Goal: Transaction & Acquisition: Purchase product/service

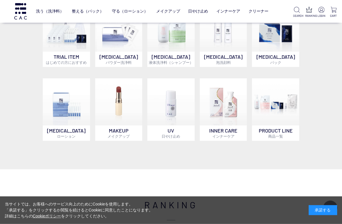
scroll to position [225, 0]
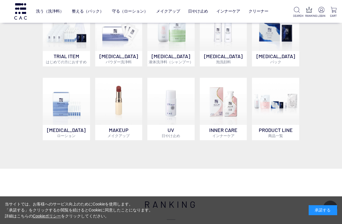
click at [124, 114] on img at bounding box center [118, 101] width 47 height 47
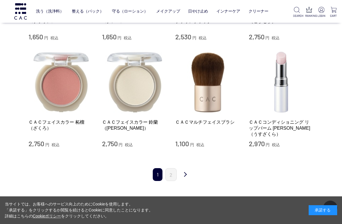
scroll to position [543, 0]
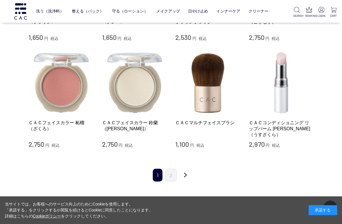
click at [186, 169] on link "次" at bounding box center [185, 175] width 11 height 13
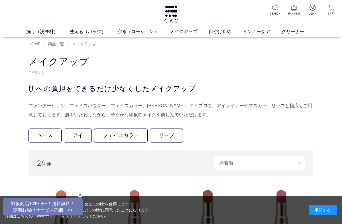
click at [79, 138] on link "アイ" at bounding box center [78, 136] width 28 height 14
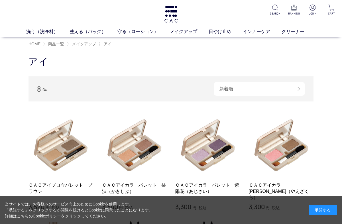
click at [253, 31] on link "インナーケア" at bounding box center [262, 31] width 39 height 7
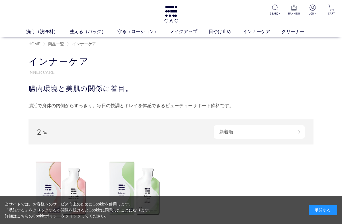
click at [293, 32] on link "クリーナー" at bounding box center [299, 31] width 34 height 7
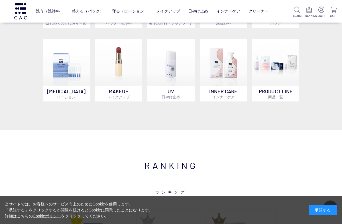
scroll to position [264, 0]
click at [288, 79] on img at bounding box center [275, 62] width 47 height 47
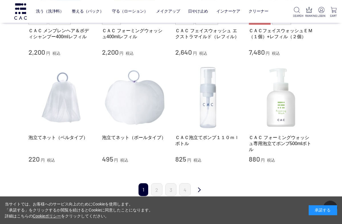
scroll to position [536, 0]
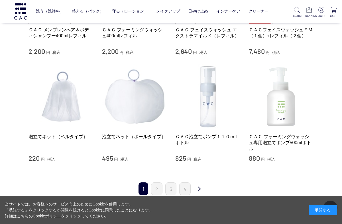
click at [186, 189] on link "4" at bounding box center [184, 188] width 11 height 13
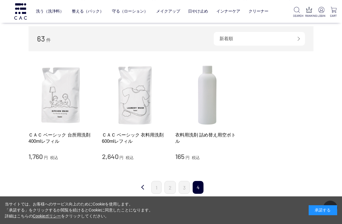
scroll to position [60, 0]
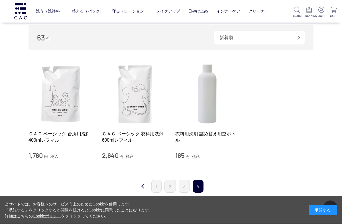
click at [186, 185] on link "3" at bounding box center [184, 186] width 11 height 13
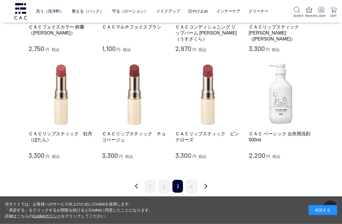
scroll to position [488, 0]
click at [166, 185] on link "2" at bounding box center [163, 186] width 11 height 13
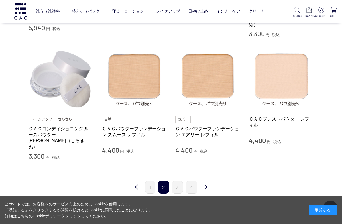
scroll to position [547, 0]
click at [192, 181] on link "4" at bounding box center [191, 187] width 11 height 13
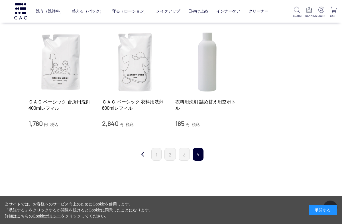
scroll to position [92, 0]
click at [188, 155] on link "3" at bounding box center [184, 153] width 11 height 13
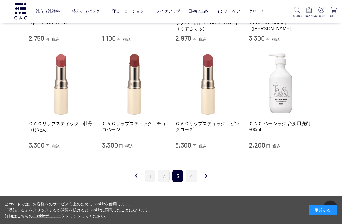
scroll to position [498, 0]
click at [163, 174] on link "2" at bounding box center [163, 176] width 11 height 13
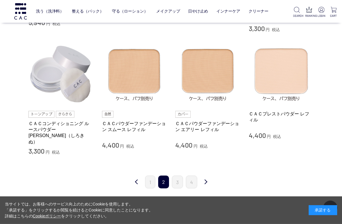
scroll to position [551, 0]
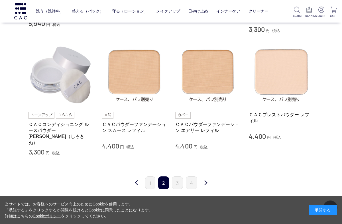
click at [178, 176] on link "3" at bounding box center [177, 182] width 11 height 13
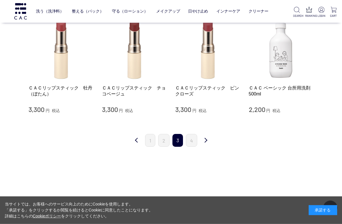
scroll to position [535, 0]
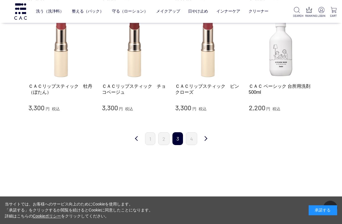
click at [161, 138] on link "2" at bounding box center [163, 138] width 11 height 13
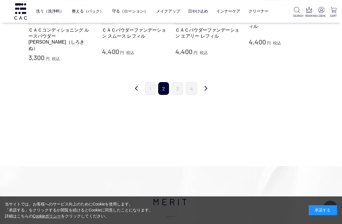
scroll to position [646, 0]
click at [153, 82] on link "1" at bounding box center [150, 88] width 10 height 13
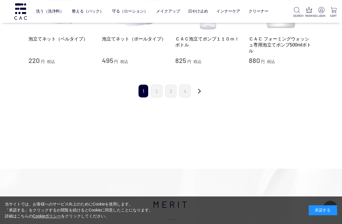
scroll to position [634, 0]
click at [160, 89] on link "2" at bounding box center [156, 91] width 11 height 13
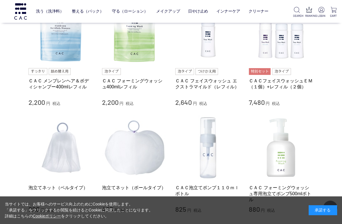
scroll to position [482, 0]
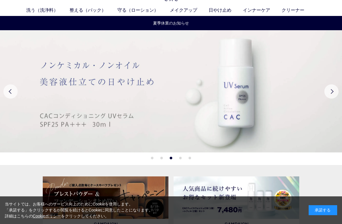
scroll to position [21, 0]
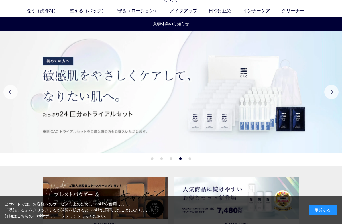
click at [140, 196] on img at bounding box center [106, 198] width 126 height 43
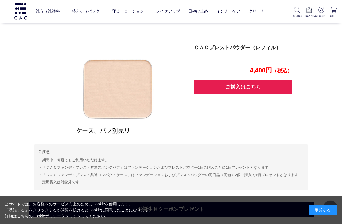
scroll to position [517, 0]
click at [243, 89] on button "ご購入はこちら" at bounding box center [243, 87] width 99 height 14
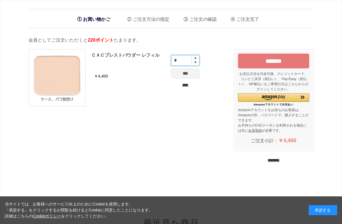
click at [199, 61] on input "*" at bounding box center [185, 60] width 28 height 11
click at [199, 56] on input "*" at bounding box center [185, 60] width 28 height 11
click at [194, 65] on input "*" at bounding box center [185, 60] width 28 height 11
click at [194, 66] on input "*" at bounding box center [185, 60] width 28 height 11
click at [199, 60] on input "*" at bounding box center [185, 60] width 28 height 11
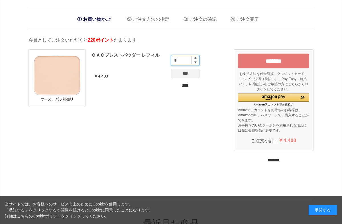
click at [197, 65] on input "*" at bounding box center [185, 60] width 28 height 11
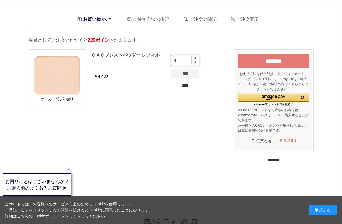
click at [196, 66] on input "*" at bounding box center [185, 60] width 28 height 11
click at [196, 60] on input "*" at bounding box center [185, 60] width 28 height 11
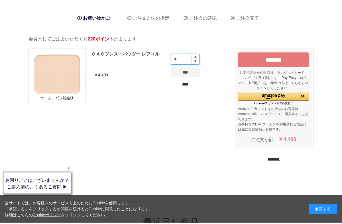
click at [198, 60] on input "*" at bounding box center [185, 60] width 28 height 11
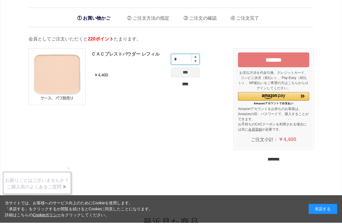
click at [198, 58] on input "*" at bounding box center [185, 60] width 28 height 11
click at [195, 64] on input "*" at bounding box center [185, 60] width 28 height 11
click at [195, 57] on img at bounding box center [195, 58] width 2 height 2
type input "*"
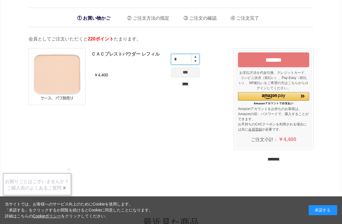
click at [195, 60] on input "*" at bounding box center [185, 59] width 28 height 11
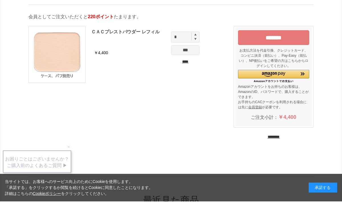
click at [278, 53] on input "*******" at bounding box center [273, 60] width 71 height 15
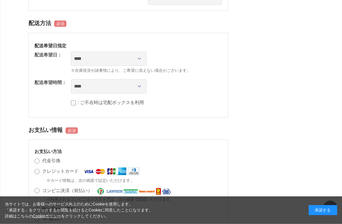
scroll to position [333, 0]
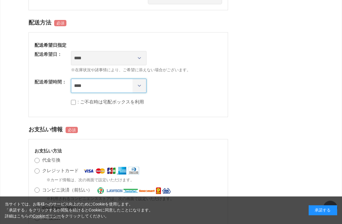
click at [139, 93] on select "**** *** ****** ****** ****** ******" at bounding box center [109, 86] width 76 height 14
select select "**"
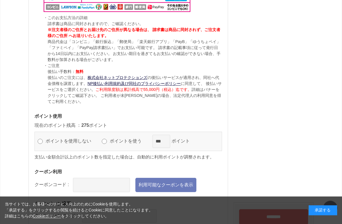
scroll to position [569, 0]
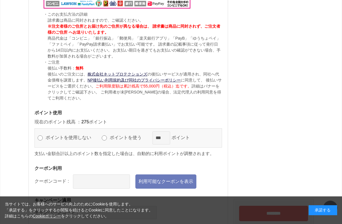
click at [109, 140] on label "ポイントを使う" at bounding box center [128, 137] width 40 height 5
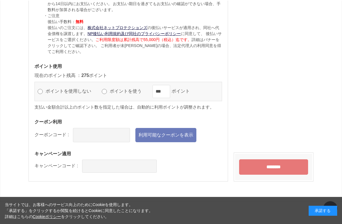
scroll to position [615, 0]
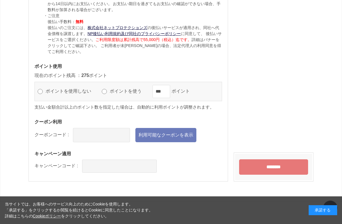
click at [172, 142] on link "利用可能なクーポンを表示" at bounding box center [165, 135] width 61 height 14
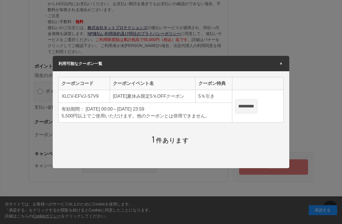
click at [257, 107] on input "*********" at bounding box center [246, 106] width 22 height 14
type input "**********"
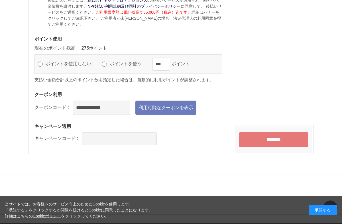
scroll to position [642, 0]
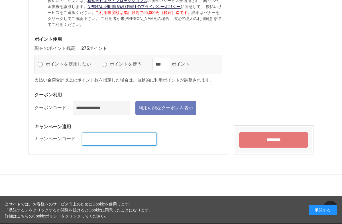
click at [141, 146] on input "text" at bounding box center [119, 139] width 75 height 13
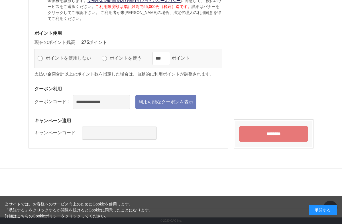
scroll to position [650, 0]
click at [272, 142] on input "********" at bounding box center [273, 133] width 69 height 15
